Goal: Information Seeking & Learning: Learn about a topic

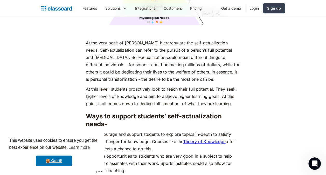
scroll to position [2280, 0]
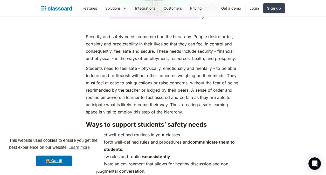
scroll to position [979, 0]
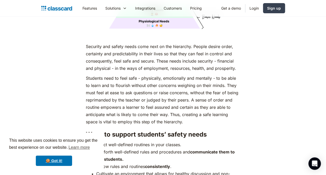
drag, startPoint x: 300, startPoint y: 15, endPoint x: 231, endPoint y: 23, distance: 69.1
click at [231, 33] on p "‍" at bounding box center [163, 36] width 155 height 7
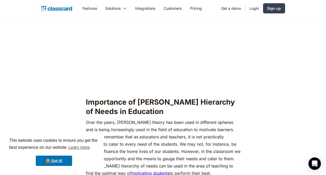
scroll to position [486, 0]
